Goal: Communication & Community: Connect with others

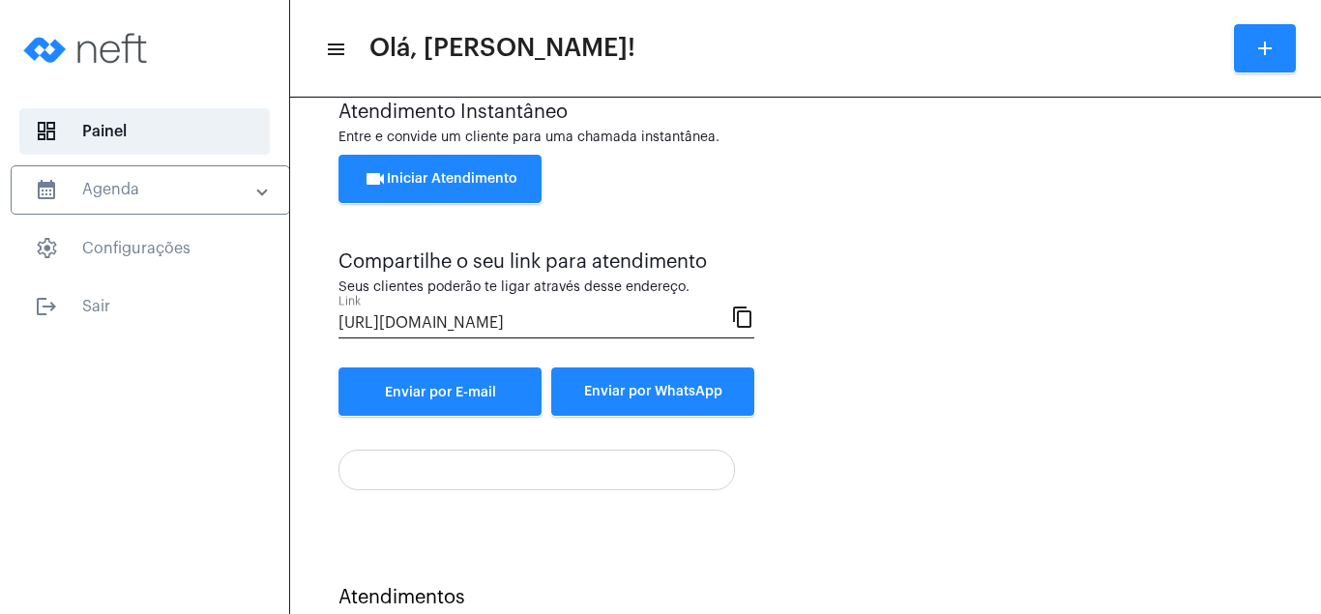
scroll to position [103, 0]
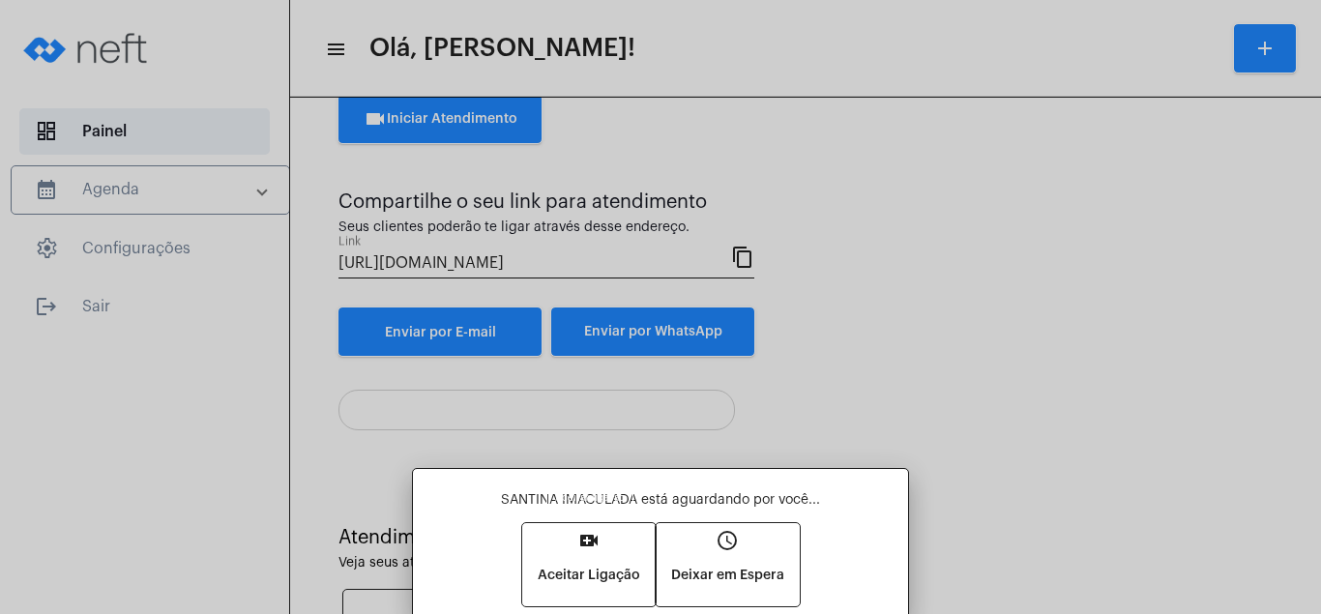
click at [584, 535] on mat-icon "video_call" at bounding box center [588, 540] width 23 height 23
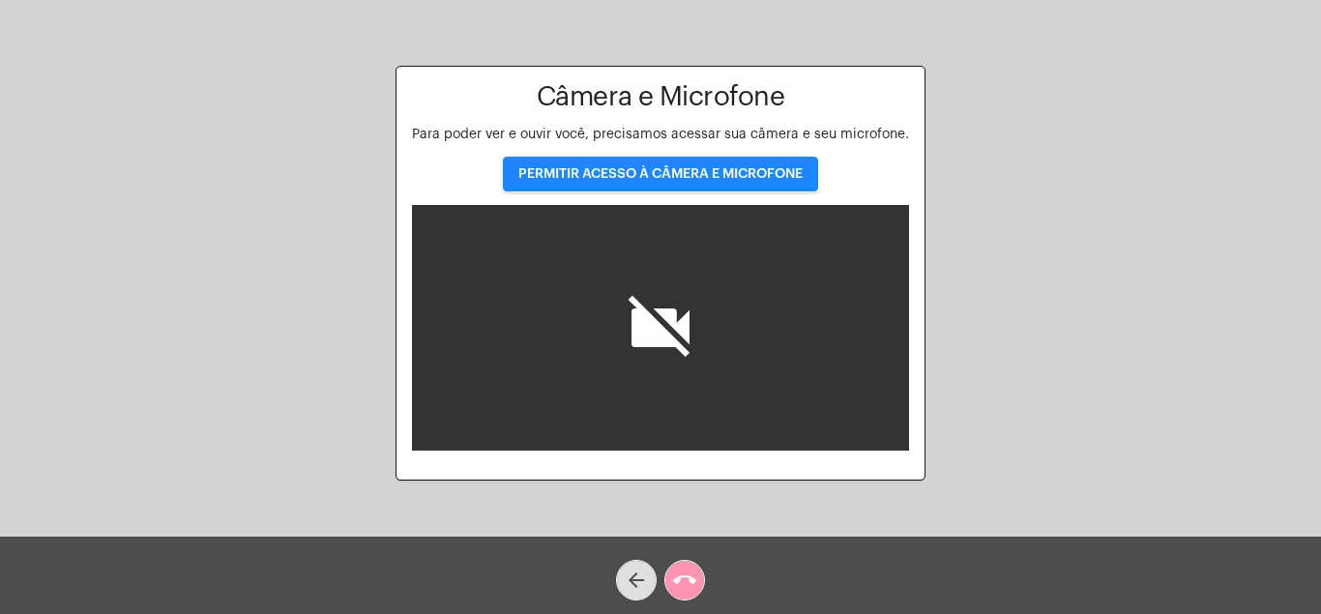
click at [752, 167] on button "PERMITIR ACESSO À CÂMERA E MICROFONE" at bounding box center [660, 174] width 315 height 35
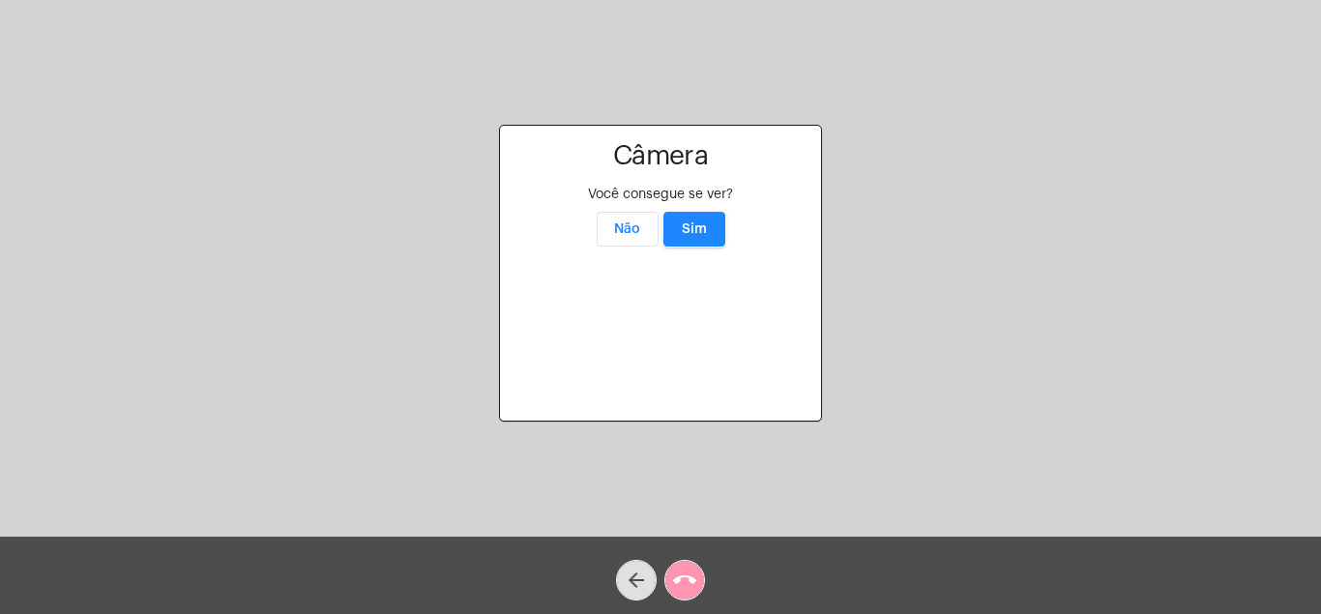
click at [693, 212] on button "Sim" at bounding box center [694, 229] width 62 height 35
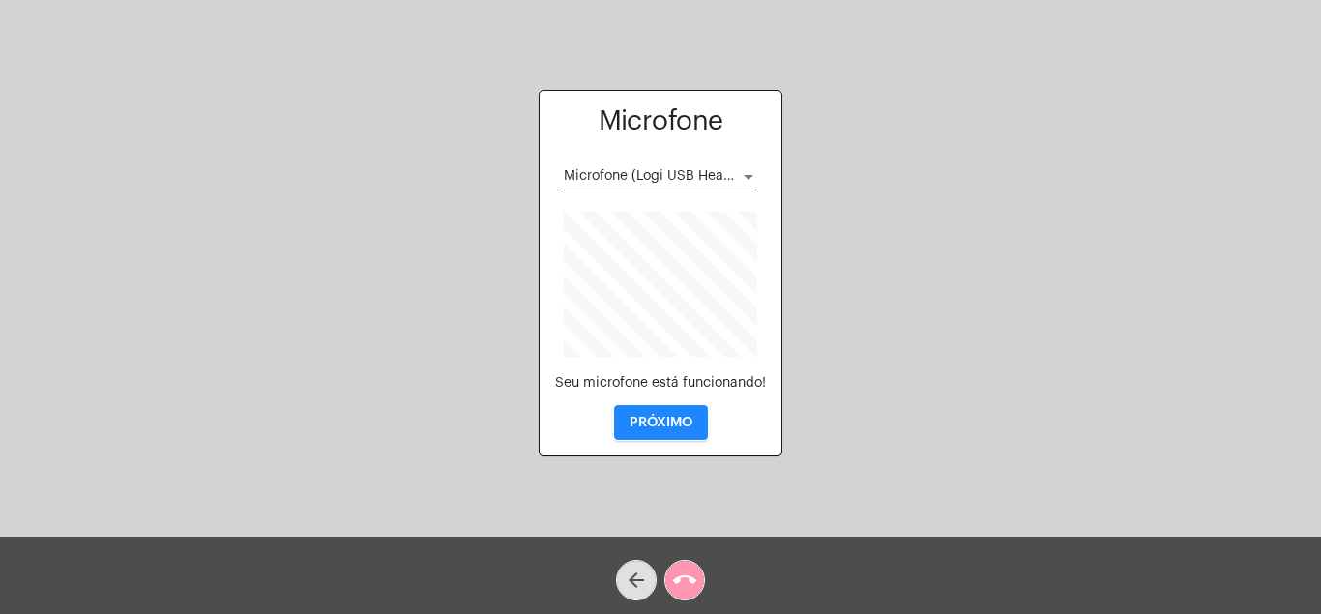
click at [654, 411] on button "PRÓXIMO" at bounding box center [661, 422] width 94 height 35
